Goal: Task Accomplishment & Management: Manage account settings

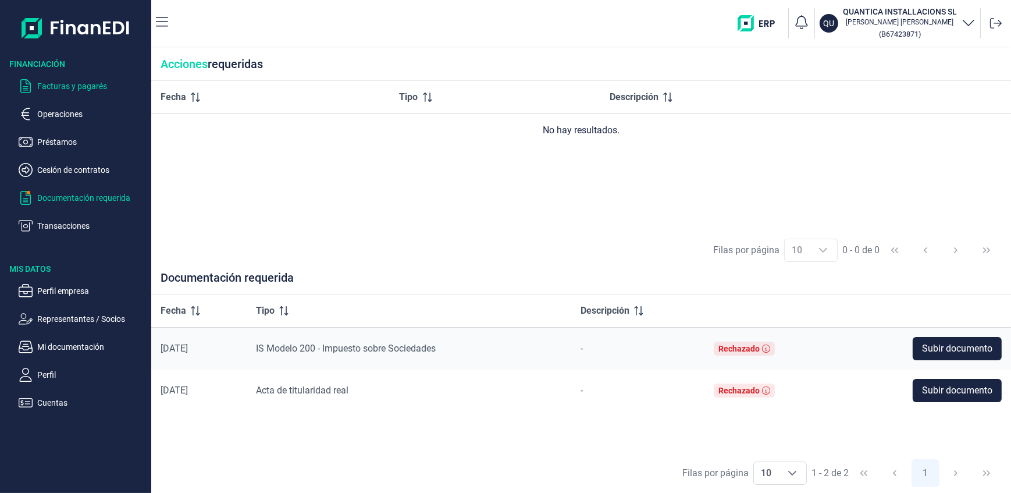
click at [73, 86] on p "Facturas y pagarés" at bounding box center [91, 86] width 109 height 14
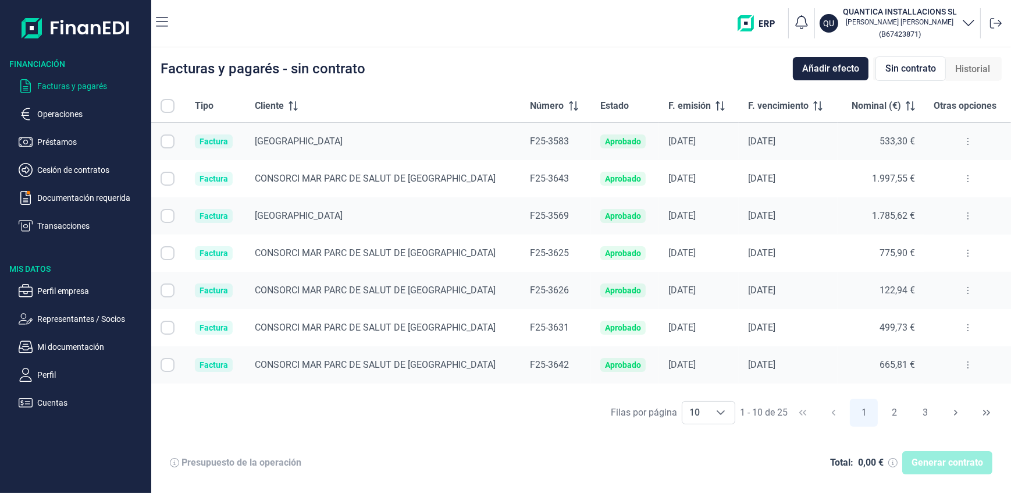
checkbox input "true"
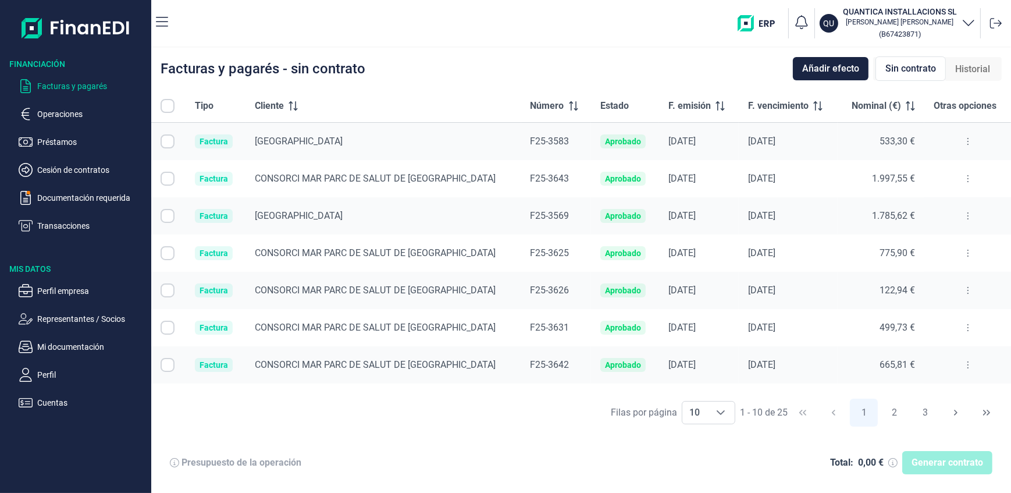
checkbox input "true"
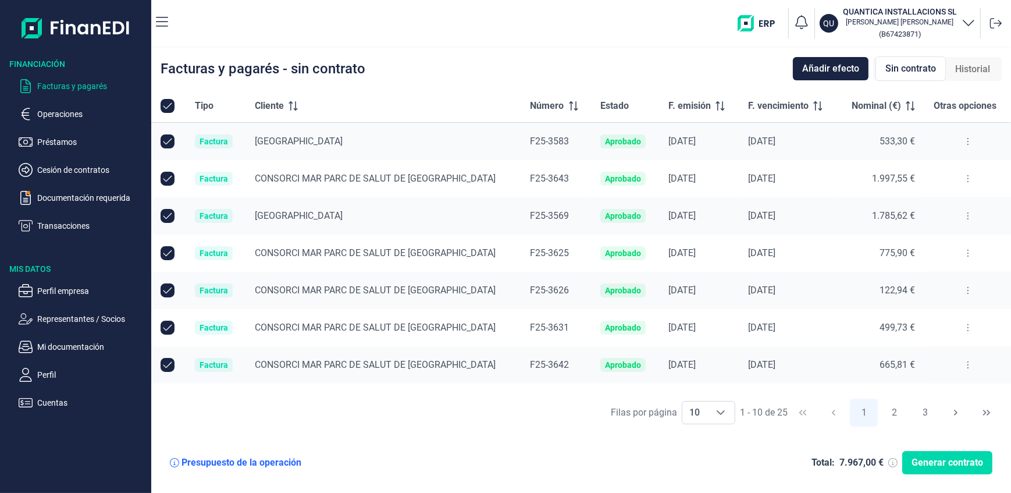
checkbox input "true"
